Goal: Navigation & Orientation: Find specific page/section

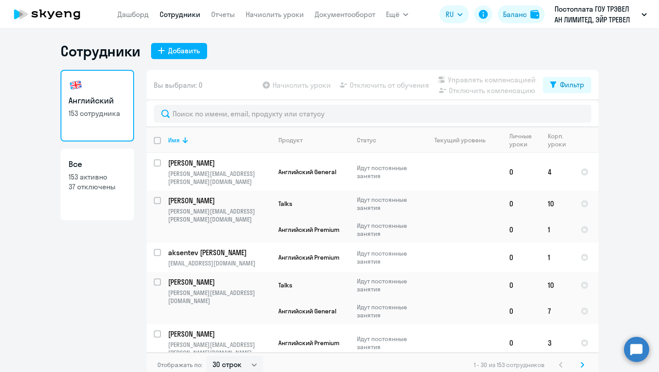
select select "30"
click at [144, 11] on link "Дашборд" at bounding box center [132, 14] width 31 height 9
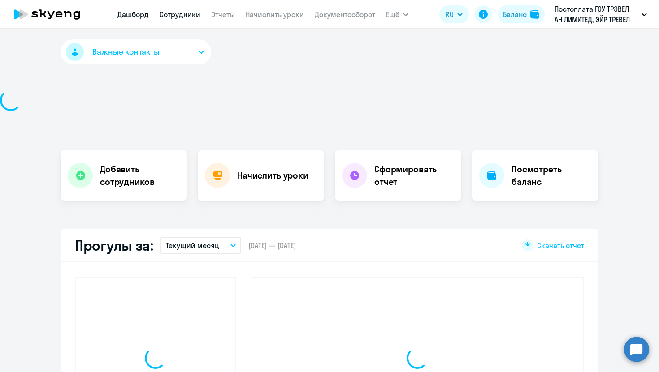
click at [186, 14] on link "Сотрудники" at bounding box center [179, 14] width 41 height 9
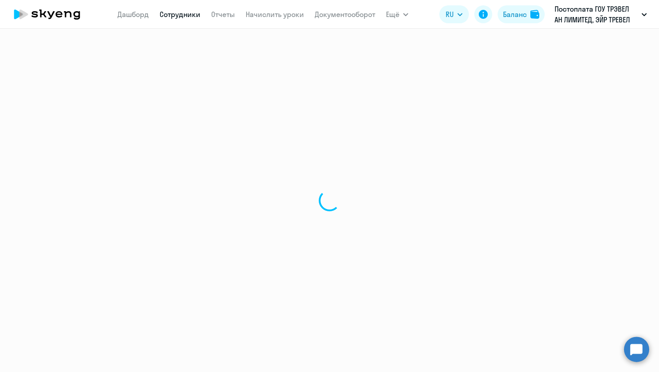
select select "30"
